Goal: Transaction & Acquisition: Subscribe to service/newsletter

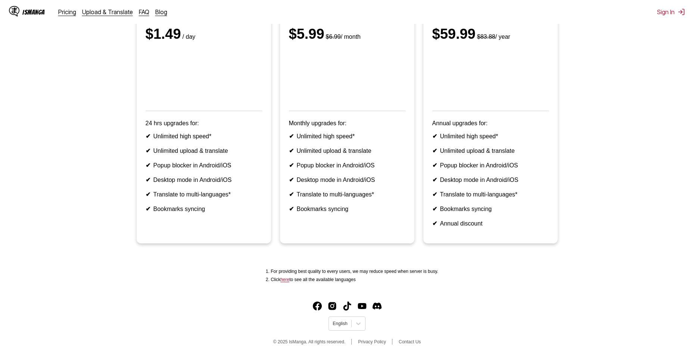
scroll to position [5, 0]
